Goal: Find specific page/section: Find specific page/section

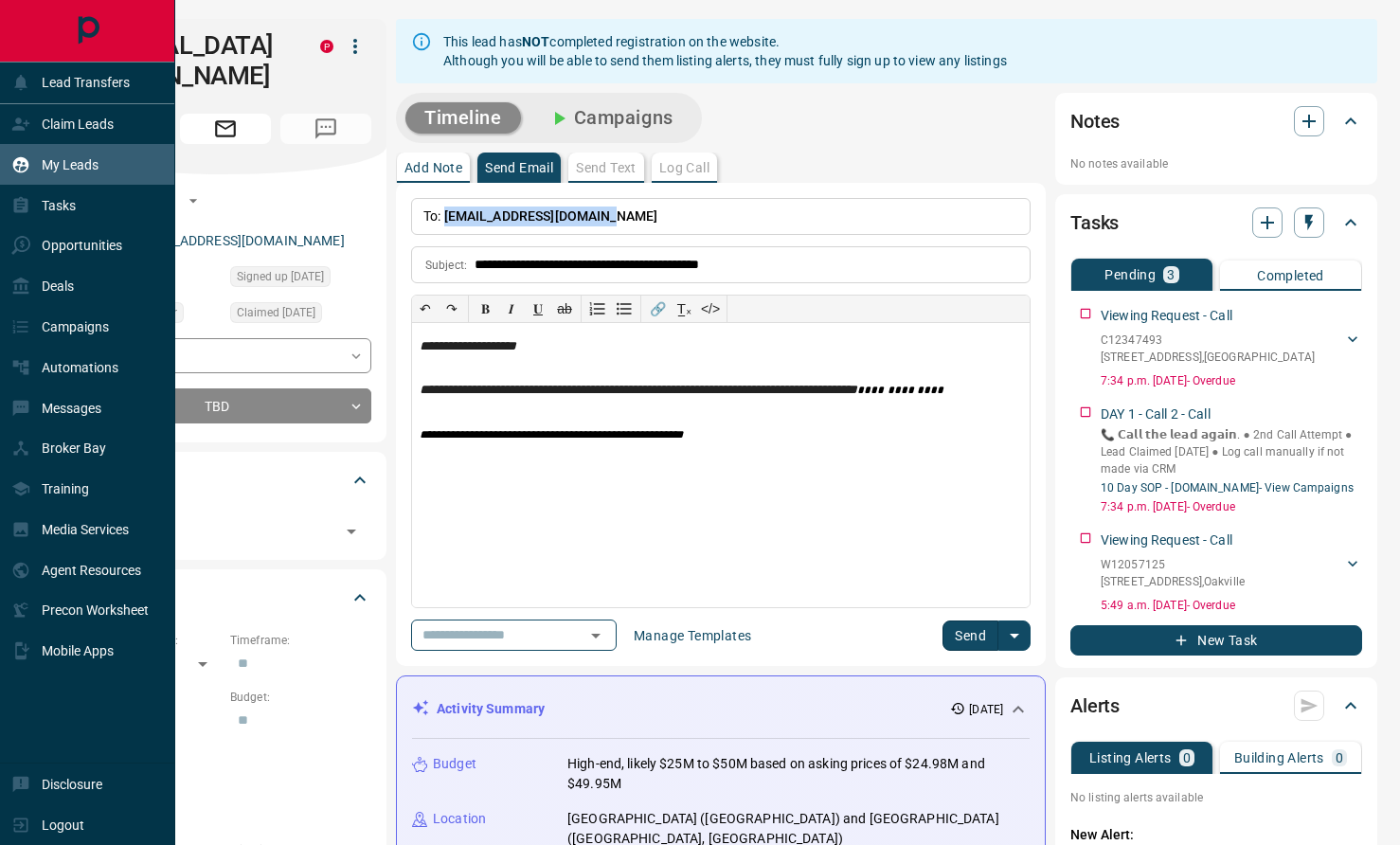
click at [41, 162] on div "My Leads" at bounding box center [55, 164] width 87 height 31
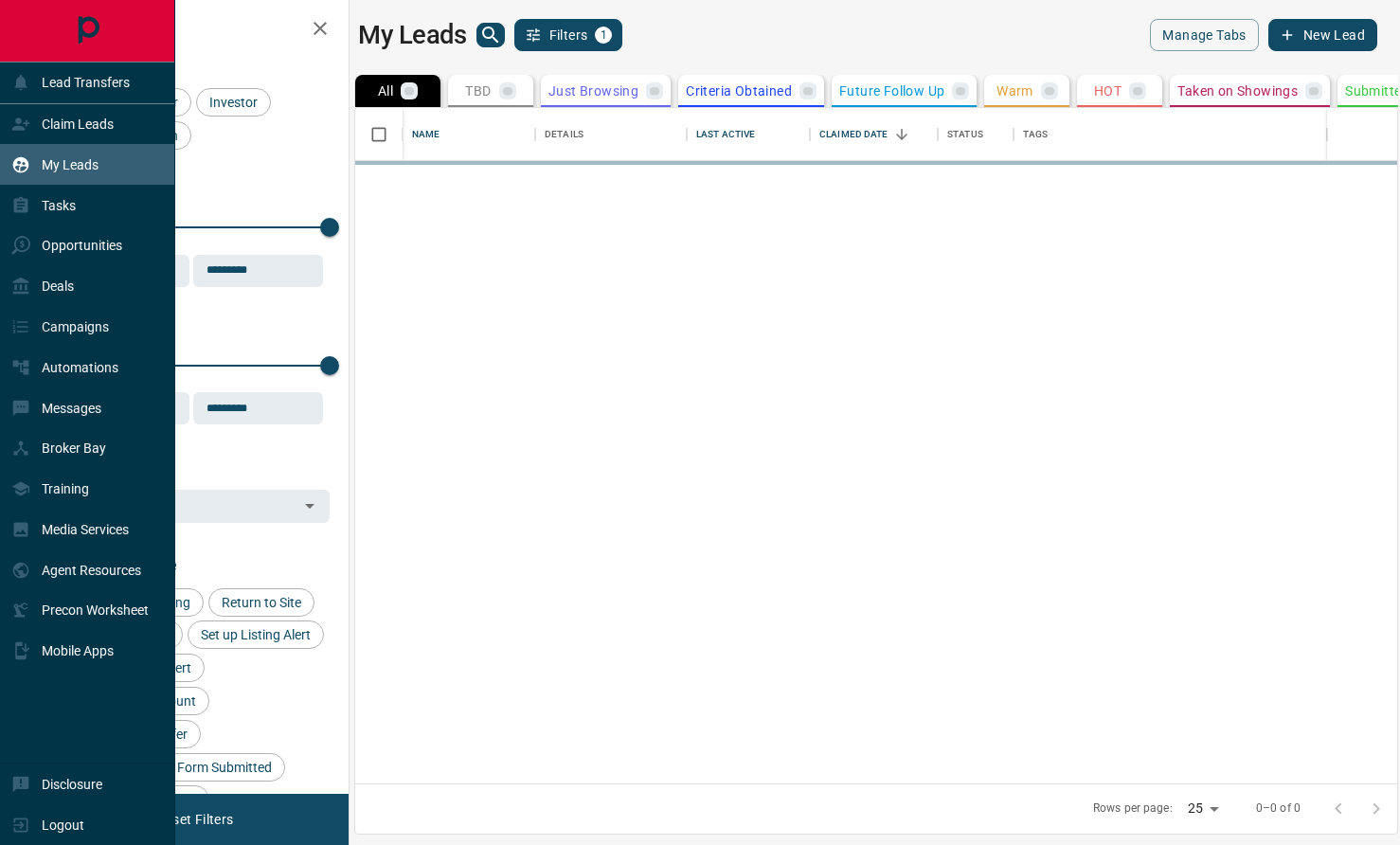
scroll to position [676, 1042]
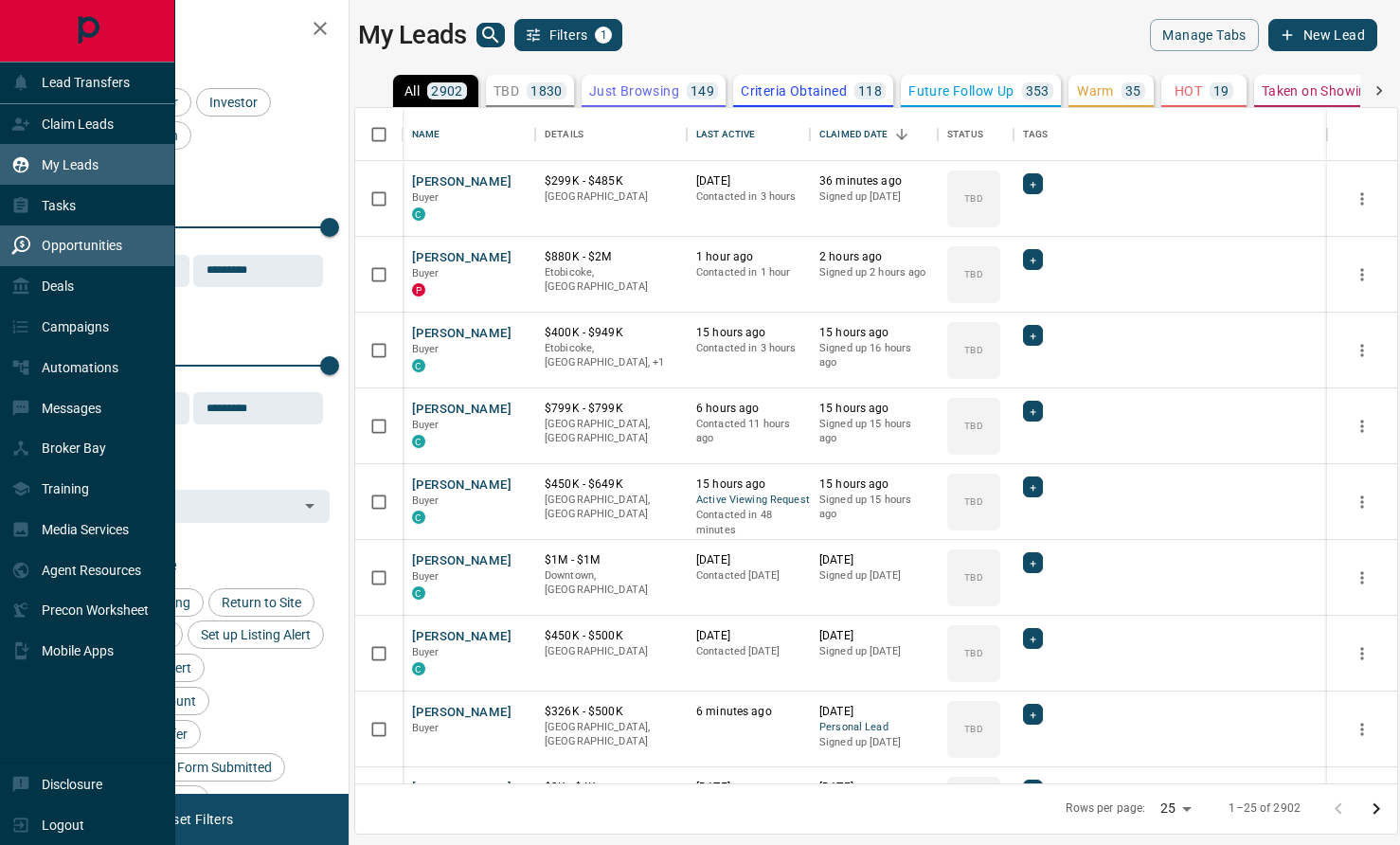
click at [42, 256] on div "Opportunities" at bounding box center [66, 246] width 111 height 31
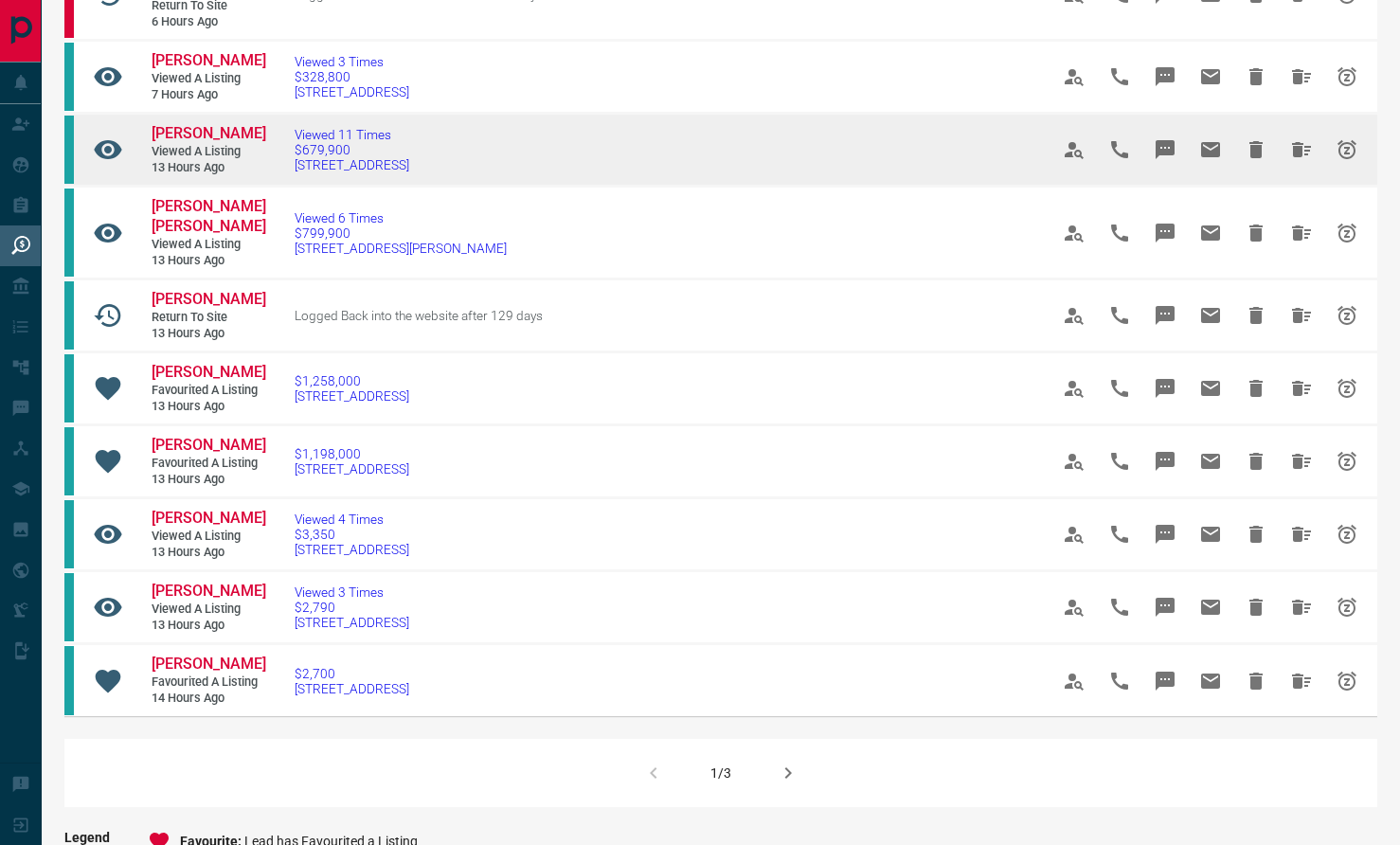
scroll to position [922, 0]
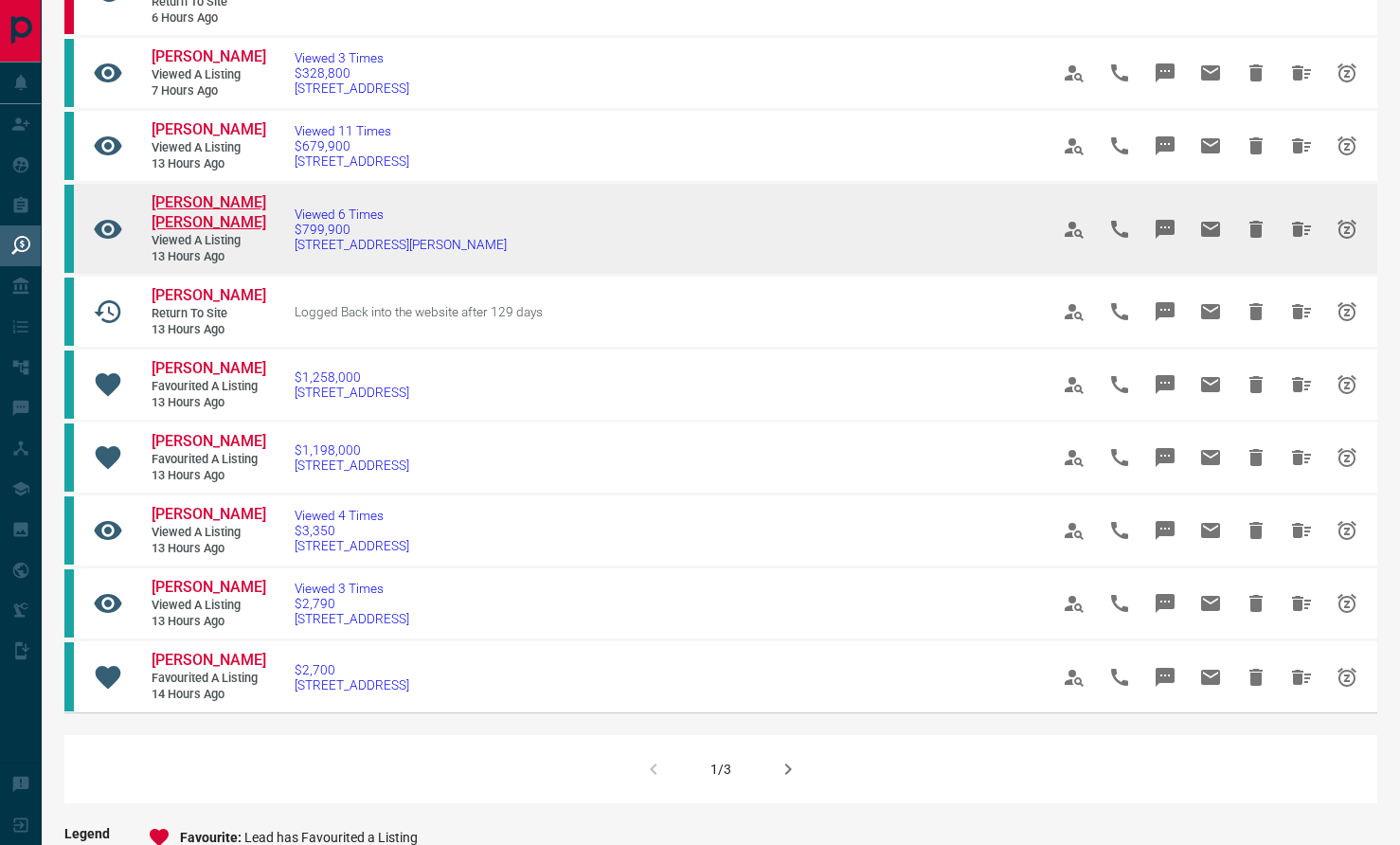
click at [189, 207] on span "[PERSON_NAME] [PERSON_NAME]" at bounding box center [209, 212] width 115 height 38
